Goal: Task Accomplishment & Management: Use online tool/utility

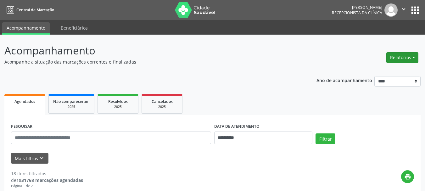
click at [399, 59] on button "Relatórios" at bounding box center [402, 57] width 32 height 11
click at [365, 72] on link "Agendamentos" at bounding box center [385, 71] width 68 height 9
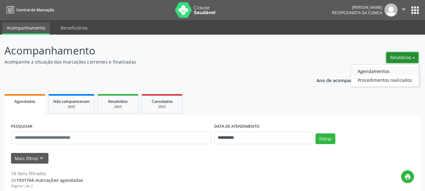
select select "*"
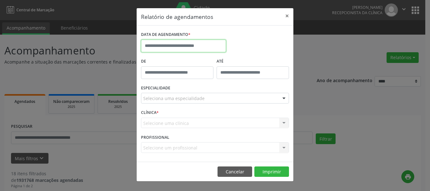
click at [202, 44] on input "text" at bounding box center [183, 46] width 85 height 13
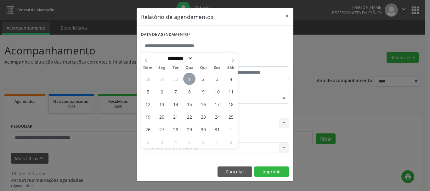
click at [190, 81] on span "1" at bounding box center [189, 79] width 12 height 12
type input "**********"
click at [190, 81] on span "1" at bounding box center [189, 79] width 12 height 12
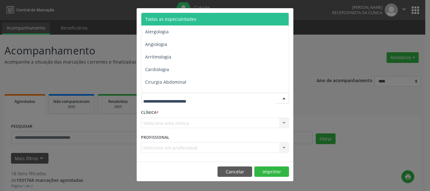
click at [198, 19] on span "Todas as especialidades" at bounding box center [215, 19] width 148 height 13
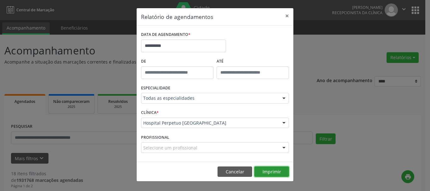
click at [269, 170] on button "Imprimir" at bounding box center [271, 171] width 35 height 11
